Goal: Download file/media

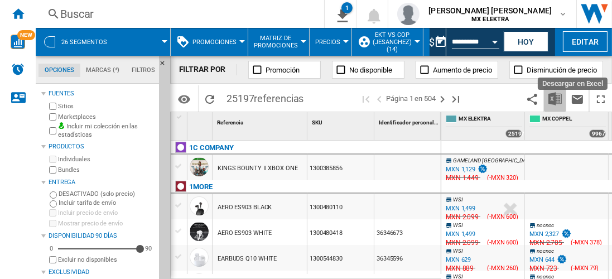
click at [551, 105] on button "Descargar en Excel" at bounding box center [555, 98] width 22 height 26
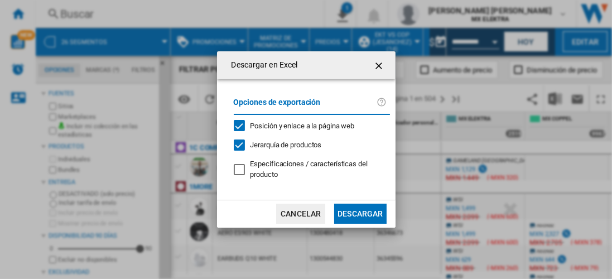
click at [363, 214] on button "Descargar" at bounding box center [360, 214] width 52 height 20
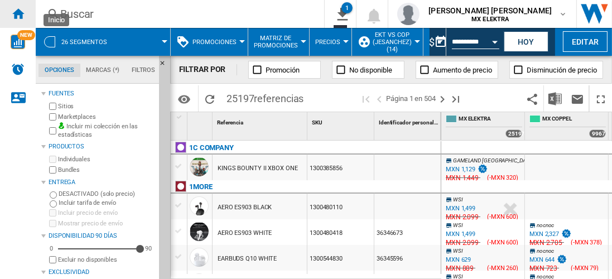
click at [25, 17] on div "Inicio" at bounding box center [18, 14] width 36 height 28
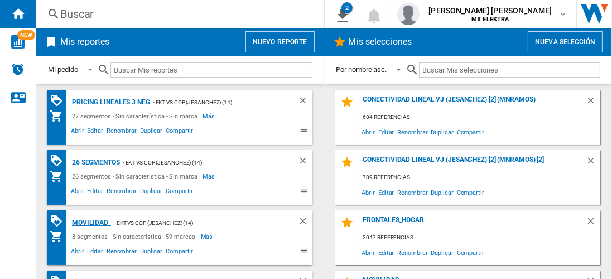
click at [85, 219] on div "MOVILIDAD_" at bounding box center [90, 223] width 42 height 14
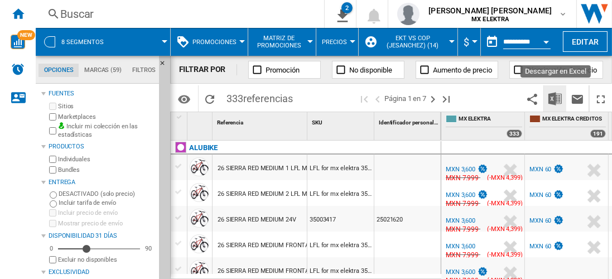
click at [548, 93] on button "Descargar en Excel" at bounding box center [555, 98] width 22 height 26
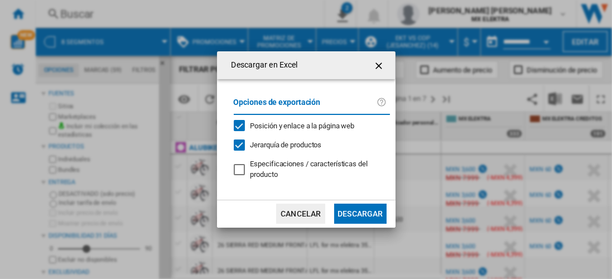
click at [356, 209] on button "Descargar" at bounding box center [360, 214] width 52 height 20
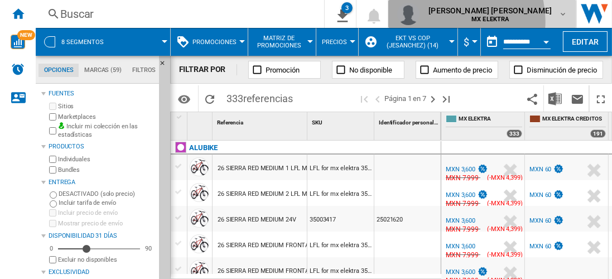
click at [482, 20] on span "MX ELEKTRA" at bounding box center [489, 19] width 123 height 7
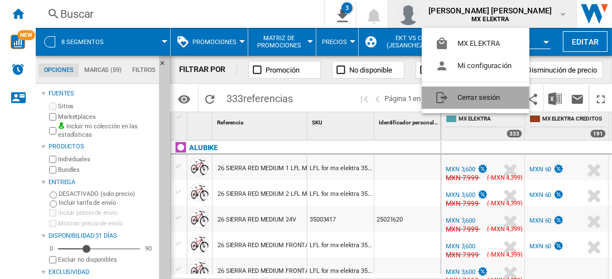
click at [445, 100] on button "Cerrar sesión" at bounding box center [476, 97] width 108 height 22
